Goal: Task Accomplishment & Management: Use online tool/utility

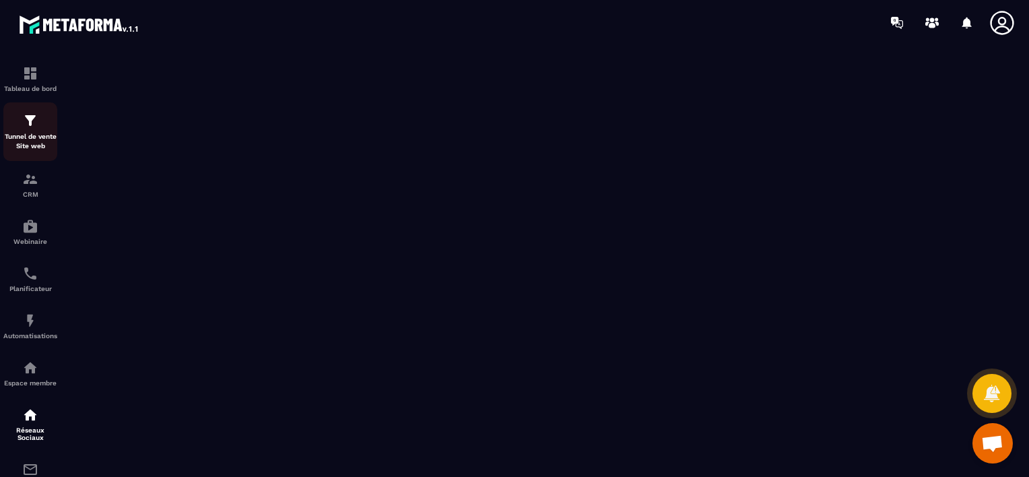
click at [27, 135] on p "Tunnel de vente Site web" at bounding box center [30, 141] width 54 height 19
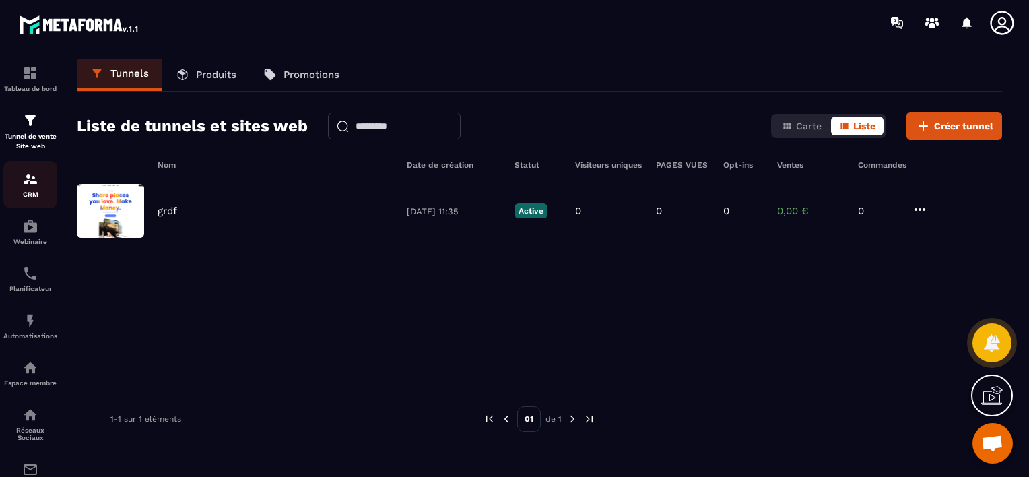
click at [15, 186] on div "CRM" at bounding box center [30, 184] width 54 height 27
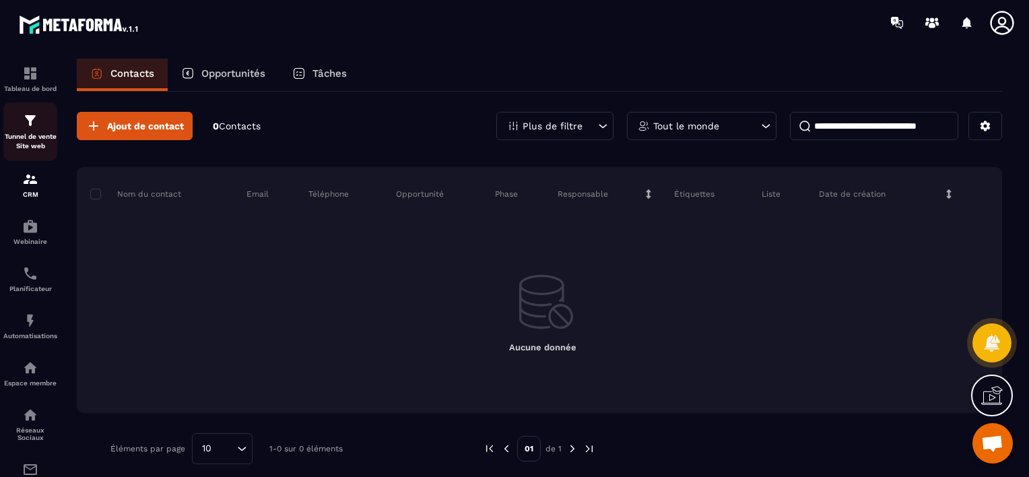
click at [27, 143] on p "Tunnel de vente Site web" at bounding box center [30, 141] width 54 height 19
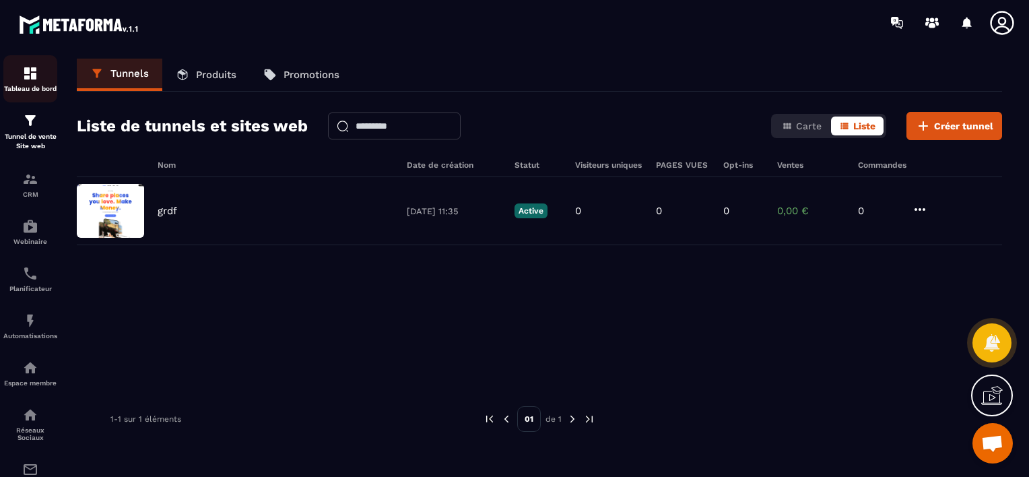
click at [22, 75] on div "Tableau de bord" at bounding box center [30, 78] width 54 height 27
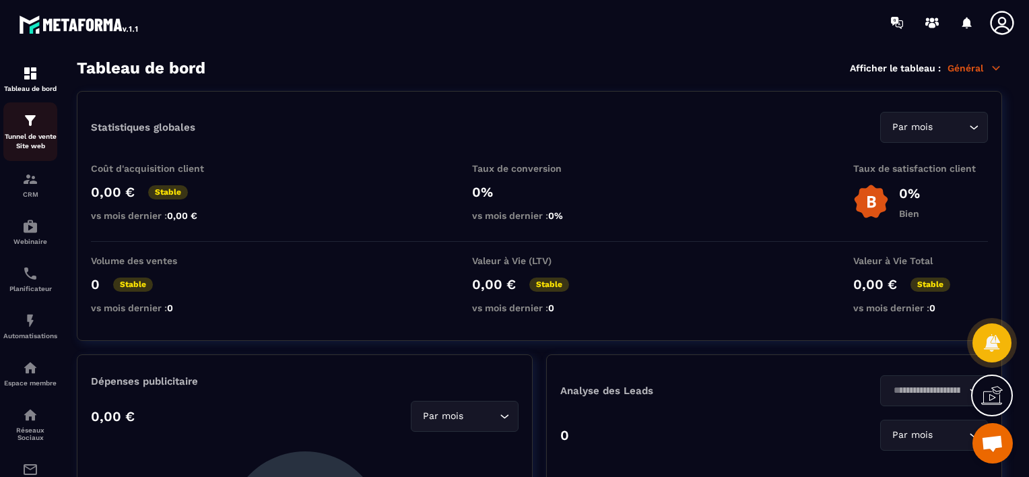
click at [25, 141] on p "Tunnel de vente Site web" at bounding box center [30, 141] width 54 height 19
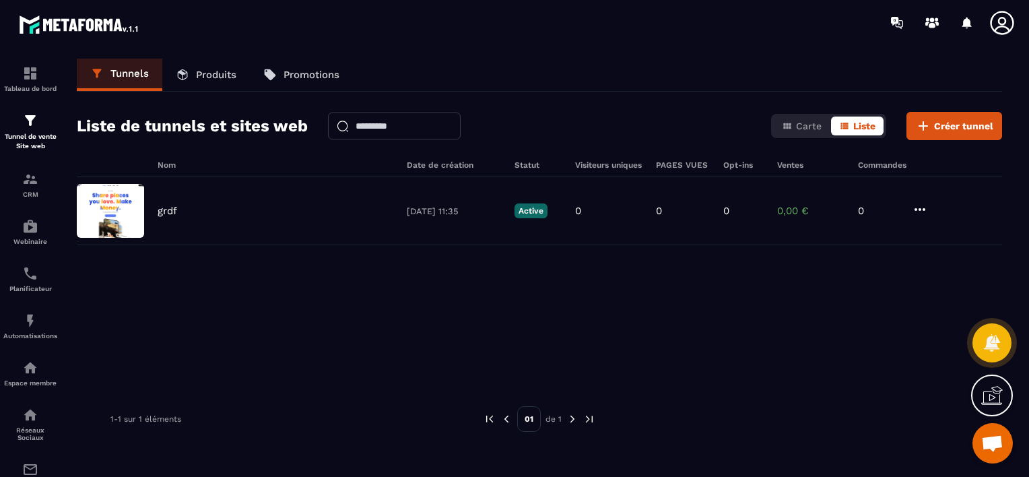
click at [966, 140] on div "Tunnels Produits Promotions Liste de tunnels et sites web Carte Liste Créer tun…" at bounding box center [539, 265] width 952 height 413
click at [955, 133] on button "Créer tunnel" at bounding box center [955, 126] width 96 height 28
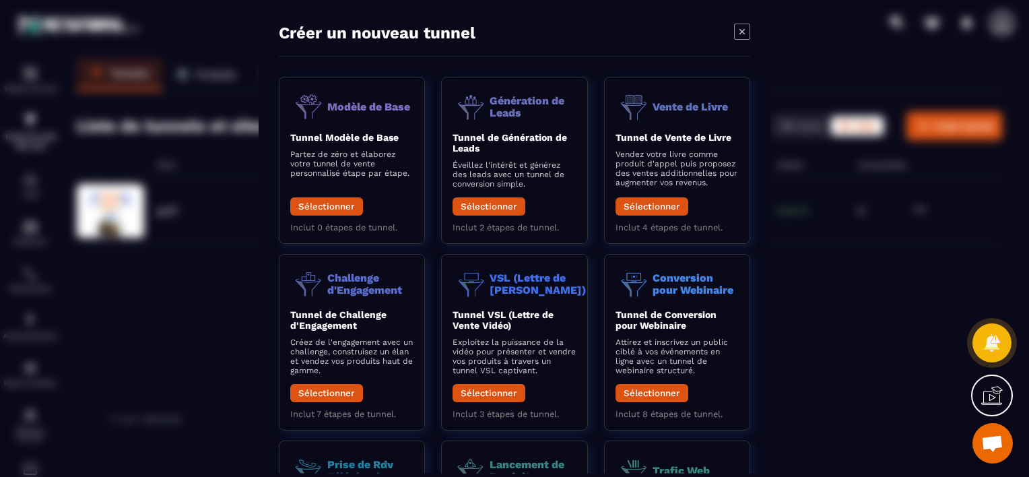
click at [740, 26] on icon "Modal window" at bounding box center [742, 32] width 16 height 16
